Goal: Answer question/provide support: Share knowledge or assist other users

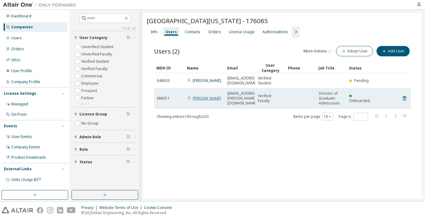
click at [206, 96] on link "[PERSON_NAME]" at bounding box center [207, 98] width 28 height 5
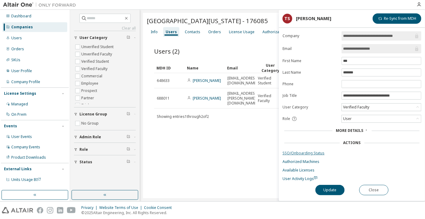
click at [299, 153] on link "SSO/Onboarding Status" at bounding box center [351, 153] width 139 height 5
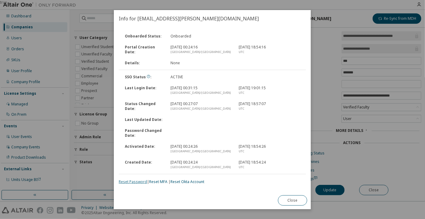
click at [135, 182] on link "Reset Password" at bounding box center [133, 181] width 28 height 5
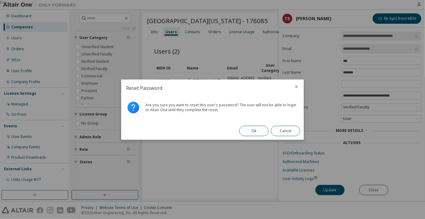
click at [245, 130] on button "Ok" at bounding box center [253, 131] width 29 height 10
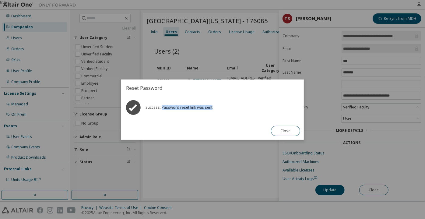
drag, startPoint x: 222, startPoint y: 106, endPoint x: 162, endPoint y: 106, distance: 60.2
click at [162, 106] on div "Success: Password reset link was sent" at bounding box center [212, 109] width 183 height 26
copy div "Password reset link was sent"
click at [284, 133] on button "Close" at bounding box center [285, 131] width 29 height 10
